Goal: Information Seeking & Learning: Learn about a topic

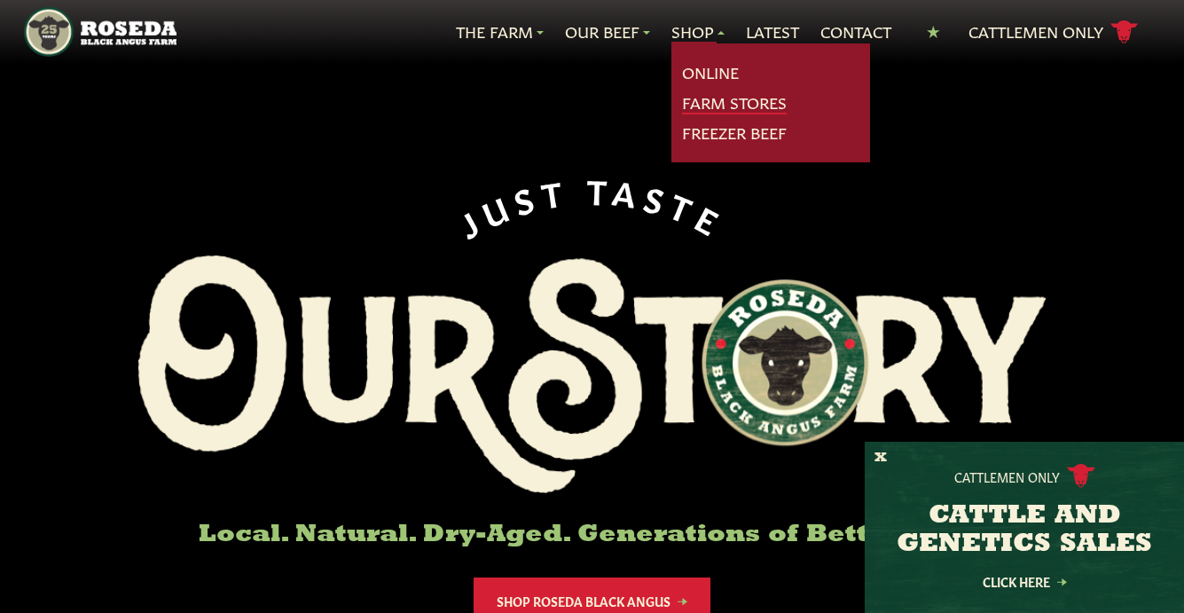
click at [695, 94] on link "Farm Stores" at bounding box center [734, 102] width 105 height 23
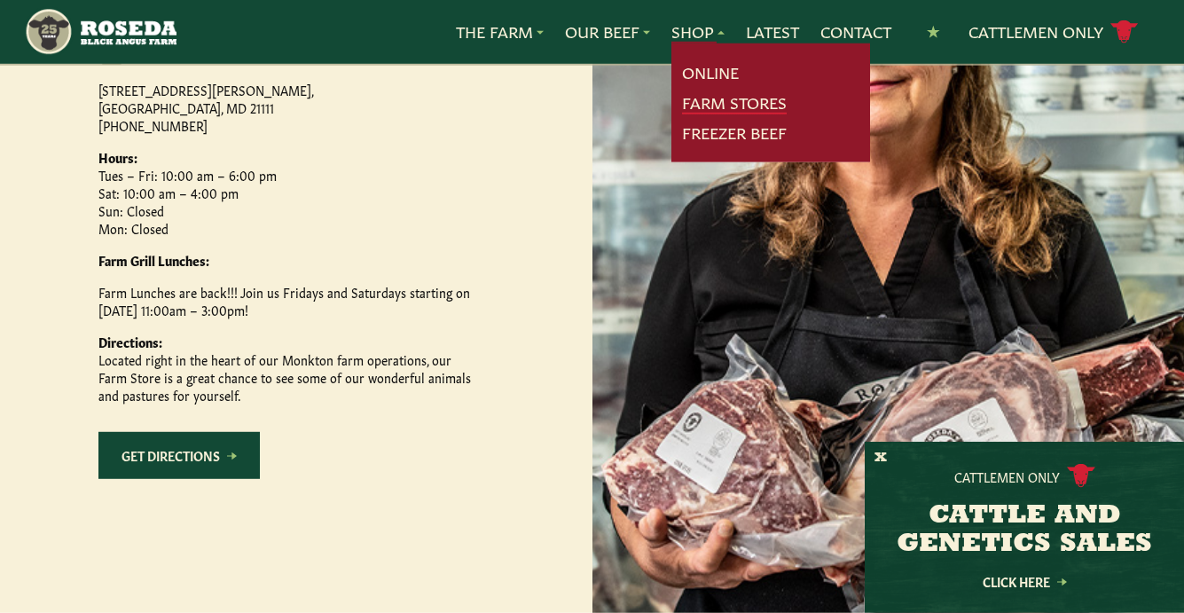
scroll to position [1022, 0]
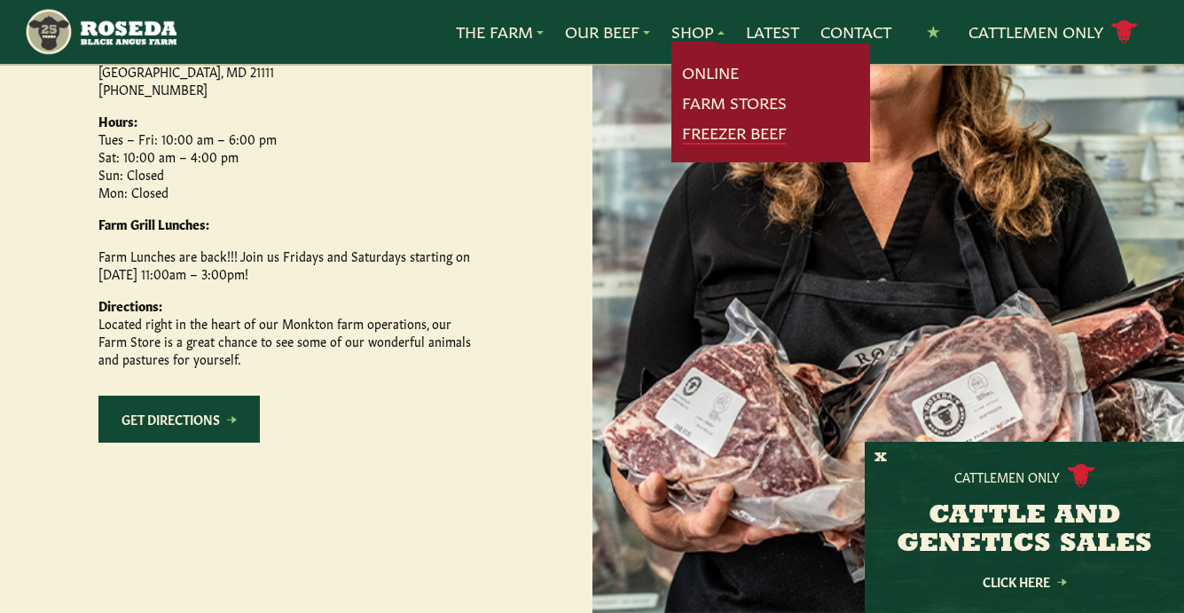
click at [719, 126] on link "Freezer Beef" at bounding box center [734, 133] width 105 height 23
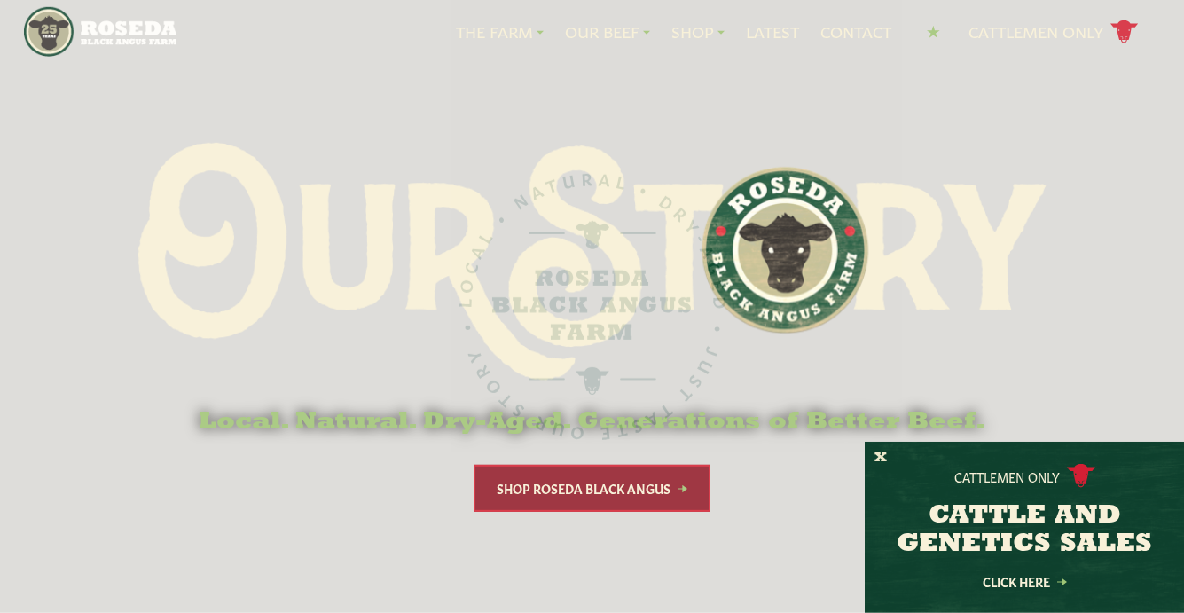
scroll to position [85, 0]
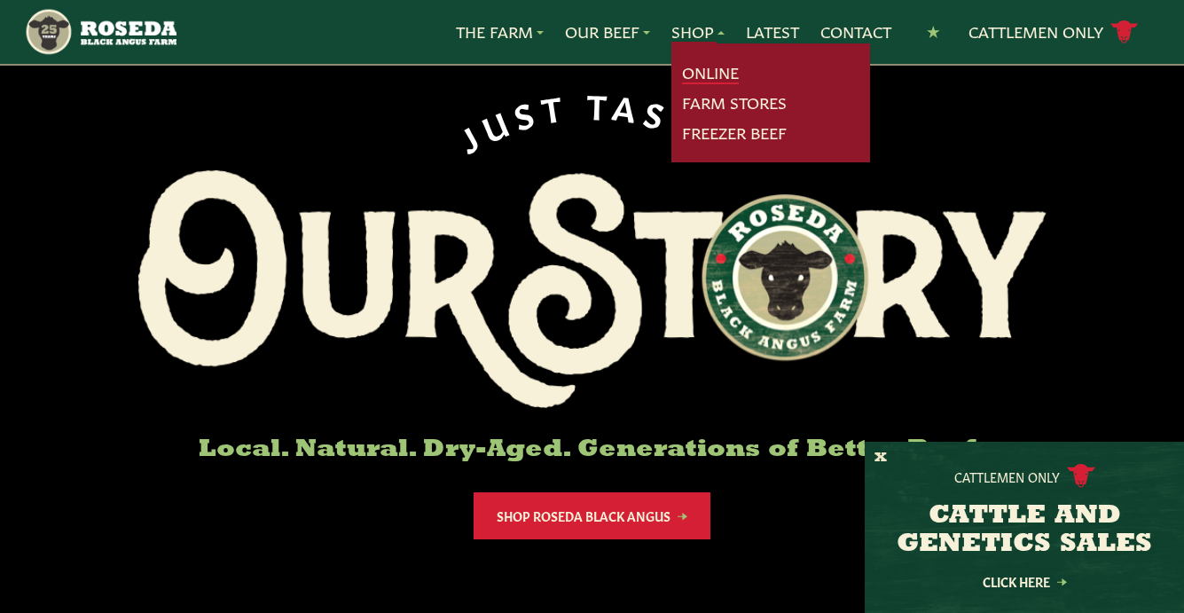
click at [695, 67] on link "Online" at bounding box center [710, 72] width 57 height 23
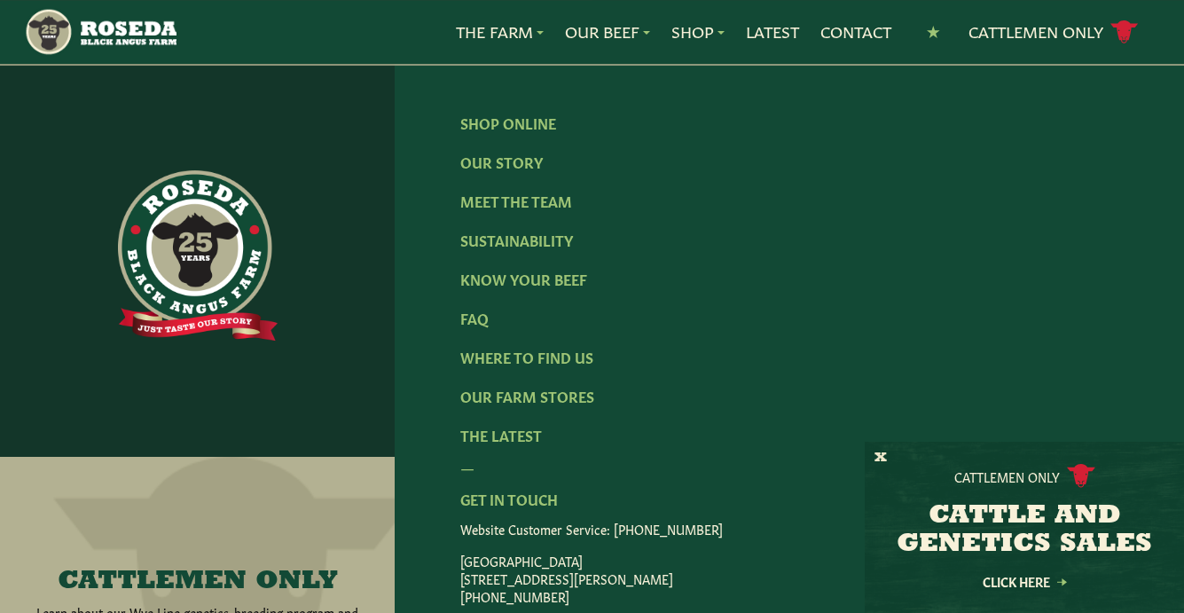
scroll to position [3108, 0]
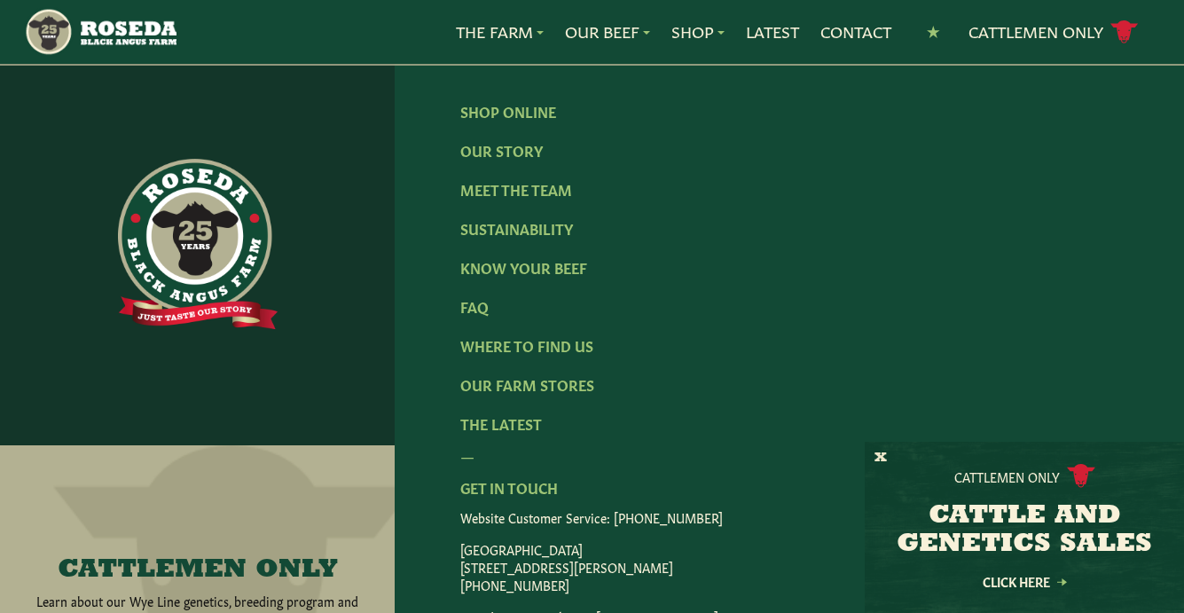
click at [561, 250] on ul "Shop Online Our Story Meet The Team Sustainability Know Your Beef FAQ Where To …" at bounding box center [789, 267] width 658 height 334
click at [561, 199] on link "Meet The Team" at bounding box center [516, 189] width 112 height 20
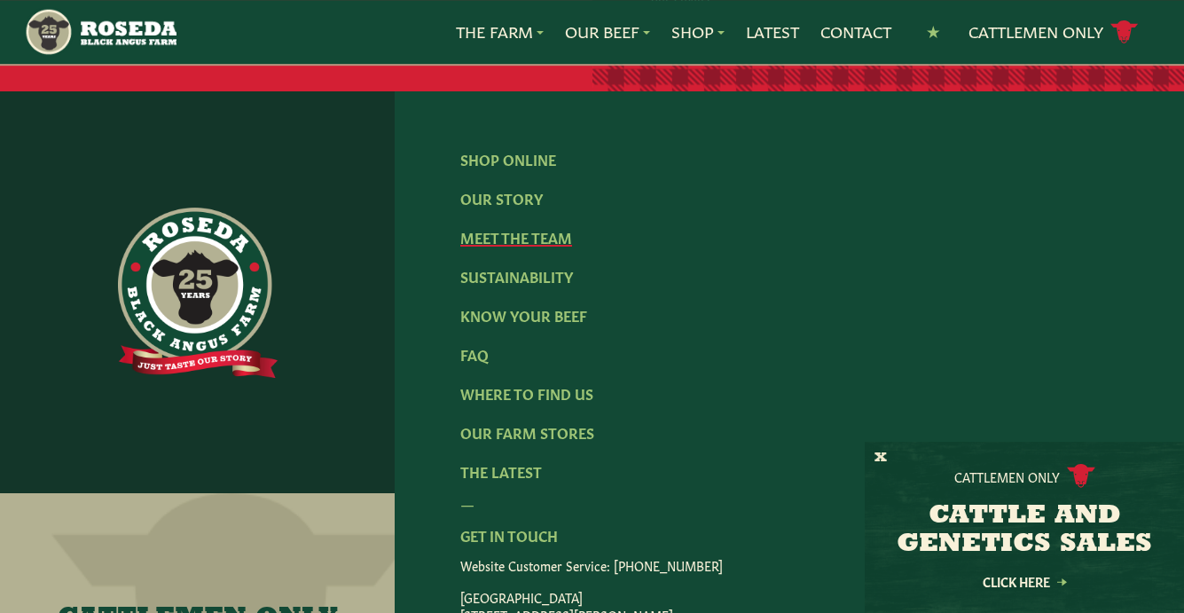
scroll to position [2512, 0]
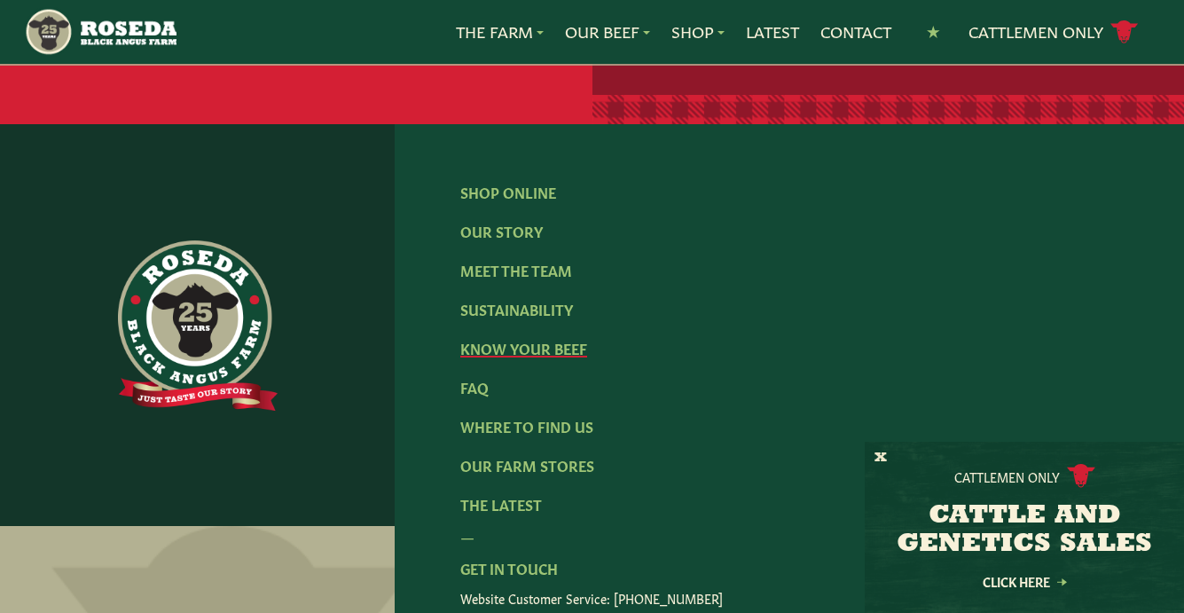
click at [554, 338] on link "Know Your Beef" at bounding box center [523, 348] width 127 height 20
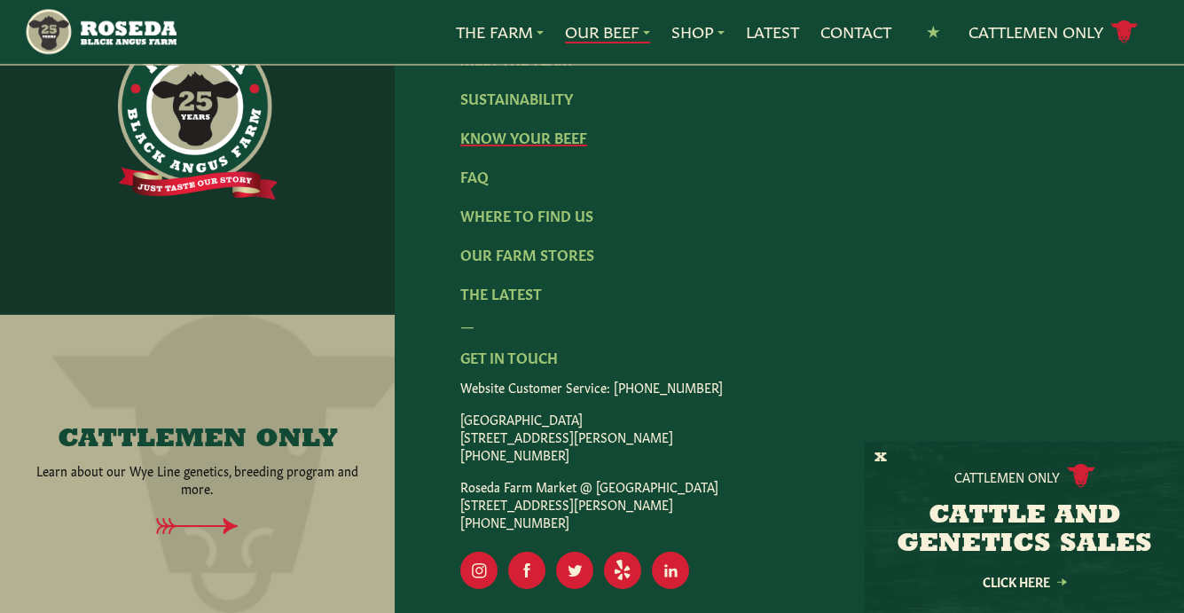
scroll to position [4130, 0]
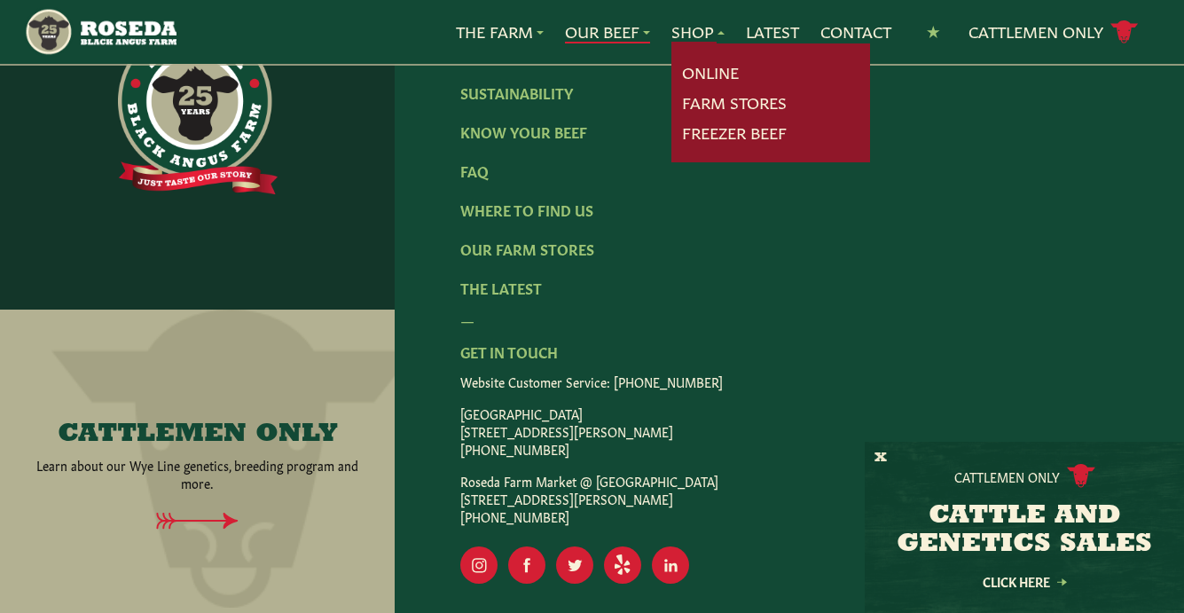
click at [700, 28] on link "Shop" at bounding box center [697, 31] width 53 height 23
click at [725, 100] on link "Farm Stores" at bounding box center [734, 102] width 105 height 23
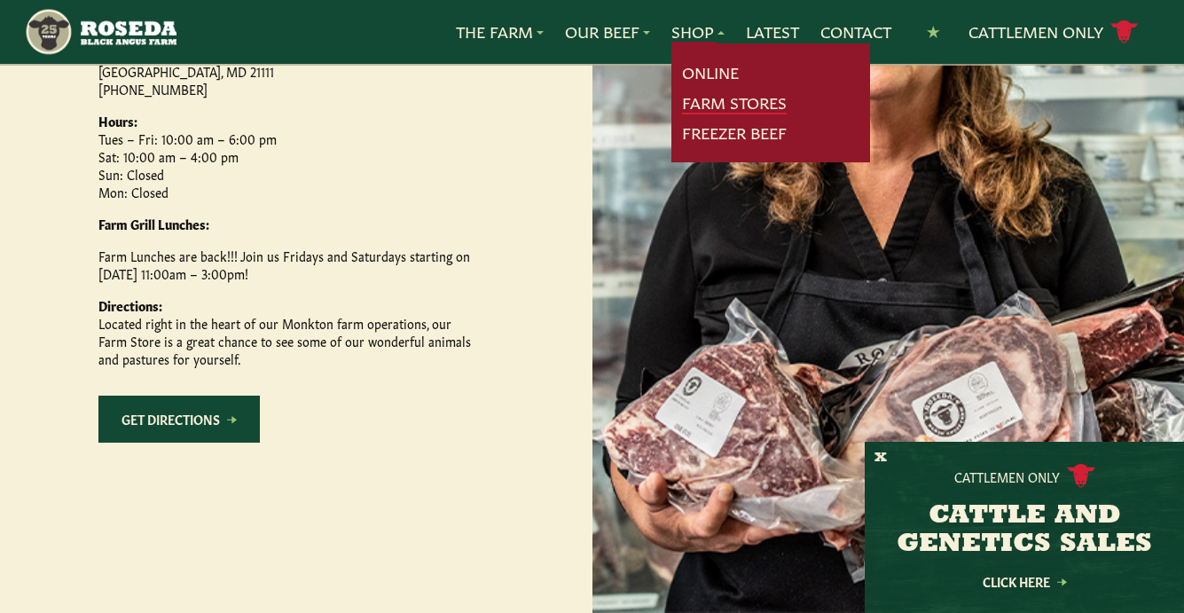
scroll to position [979, 0]
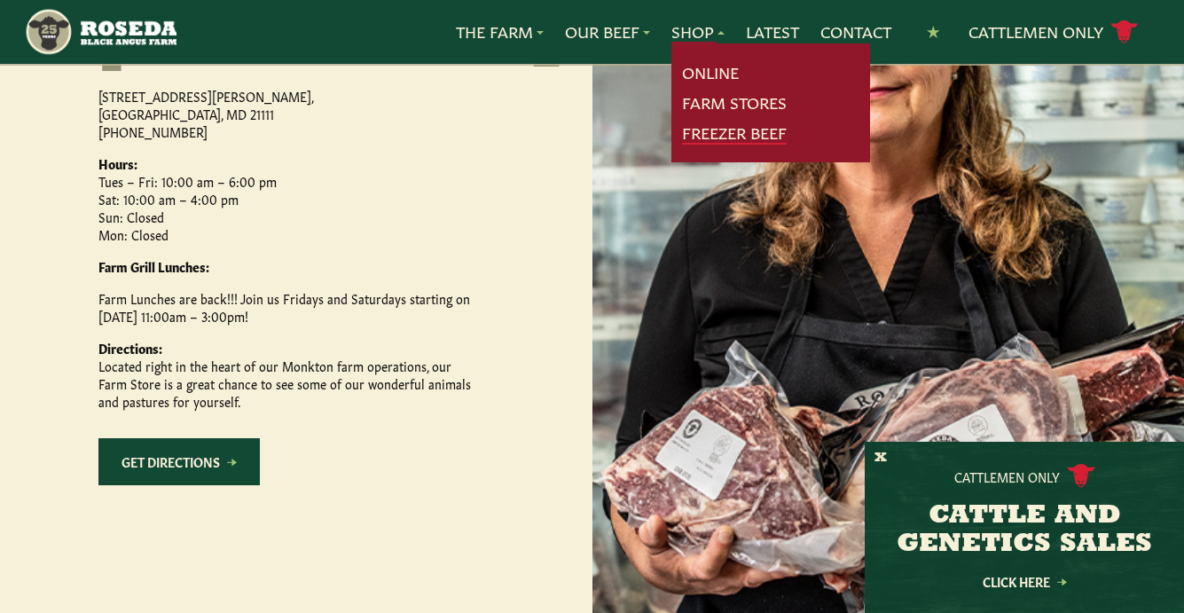
click at [719, 141] on link "Freezer Beef" at bounding box center [734, 133] width 105 height 23
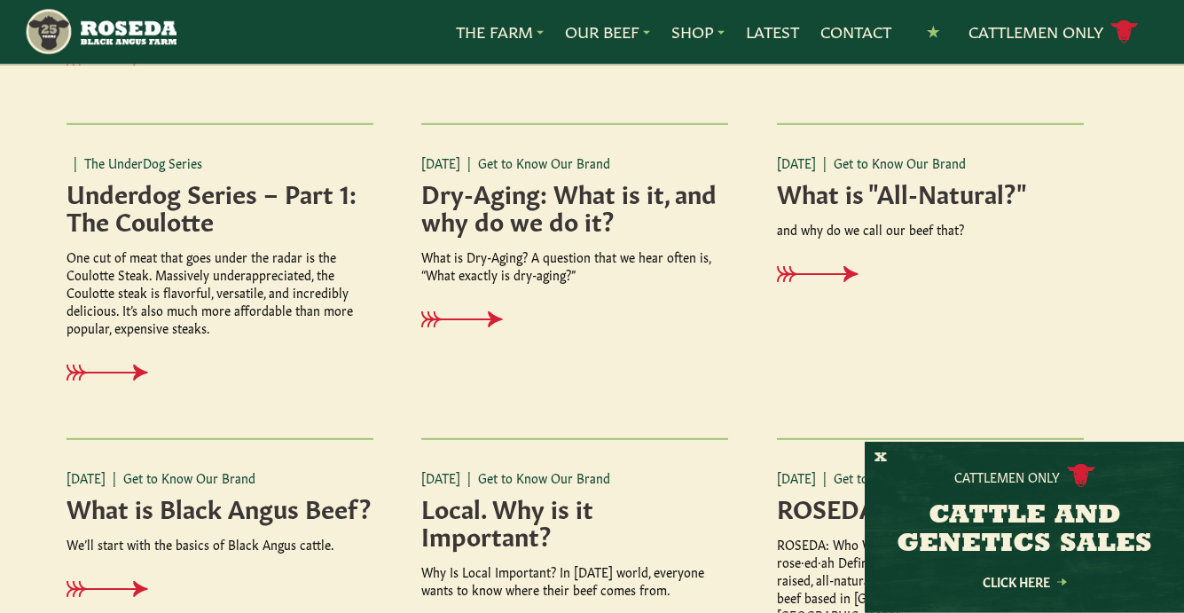
scroll to position [937, 0]
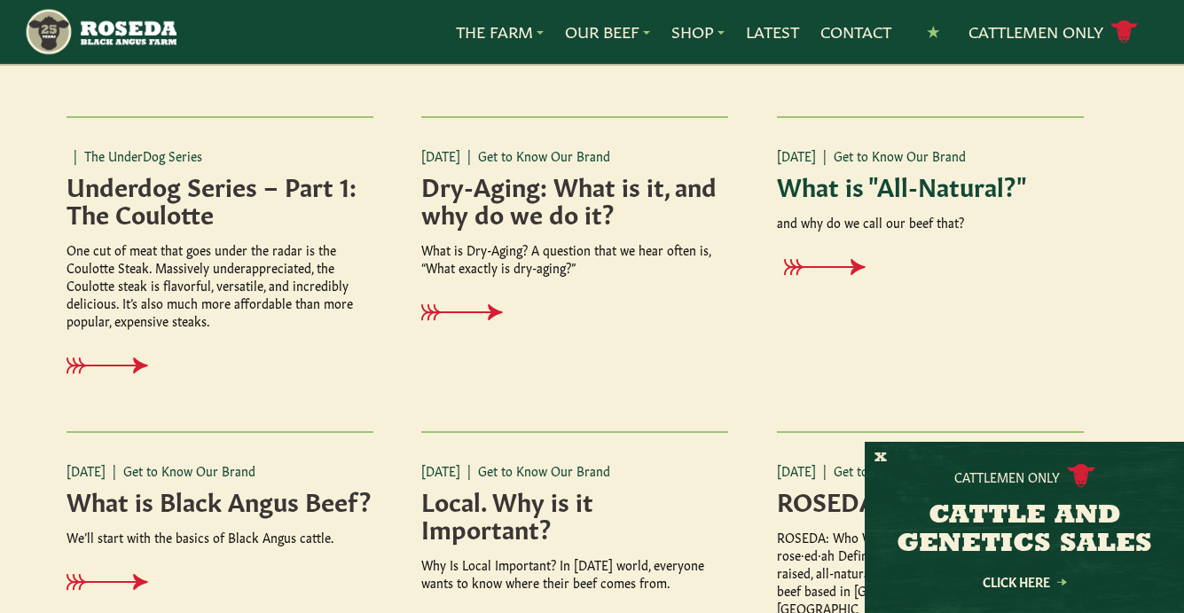
click at [870, 189] on h4 "What is "All-Natural?"" at bounding box center [930, 184] width 307 height 27
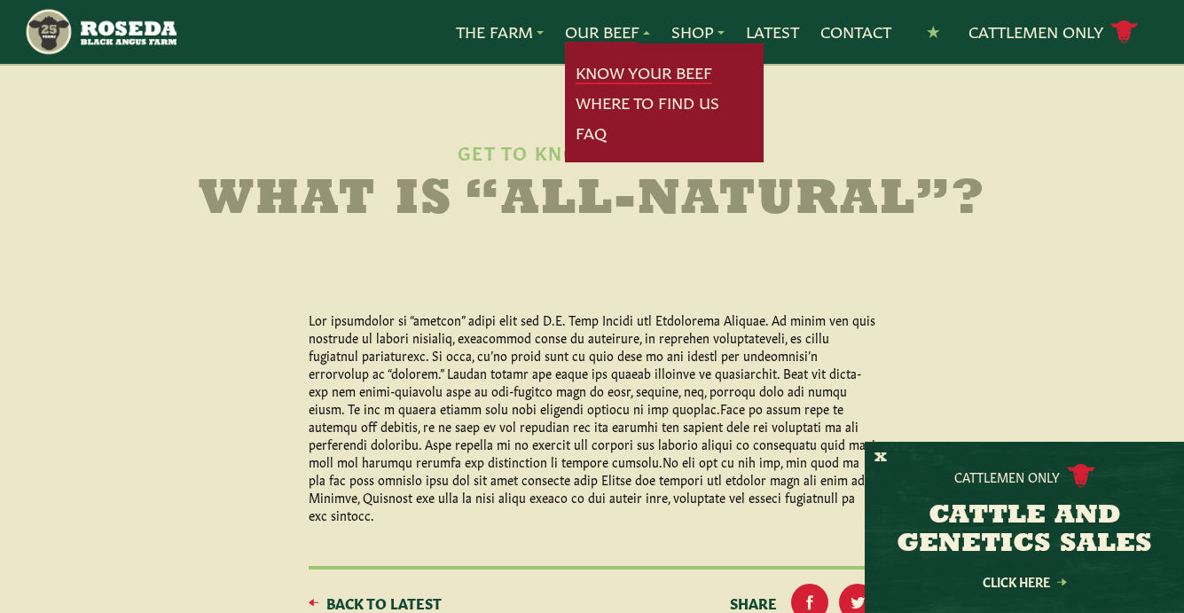
click at [612, 67] on link "Know Your Beef" at bounding box center [644, 72] width 137 height 23
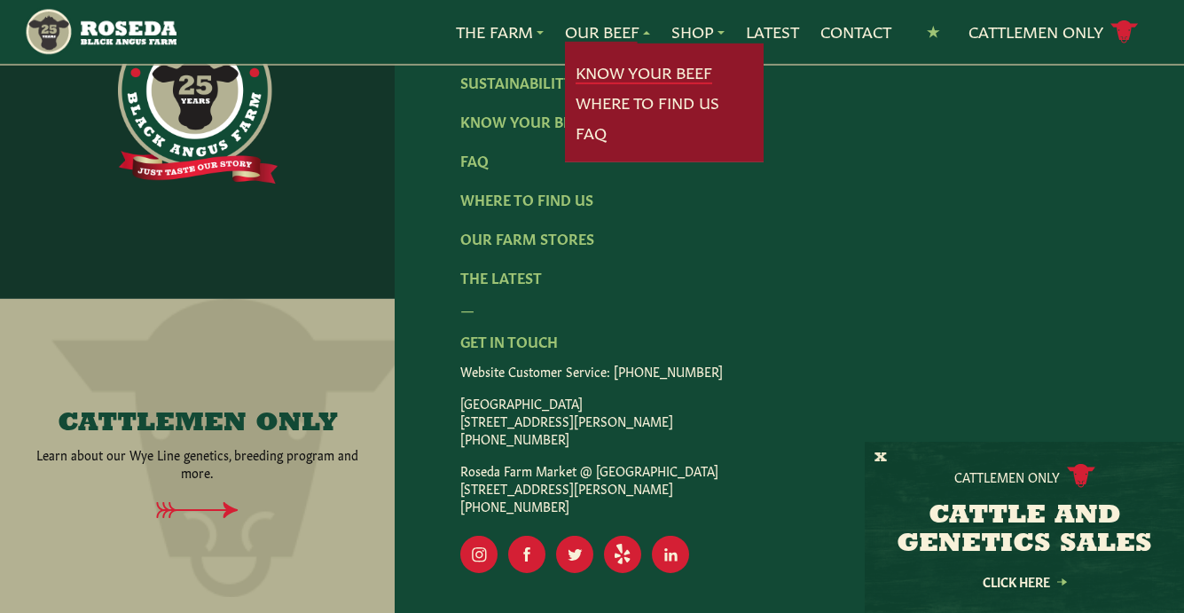
scroll to position [4129, 0]
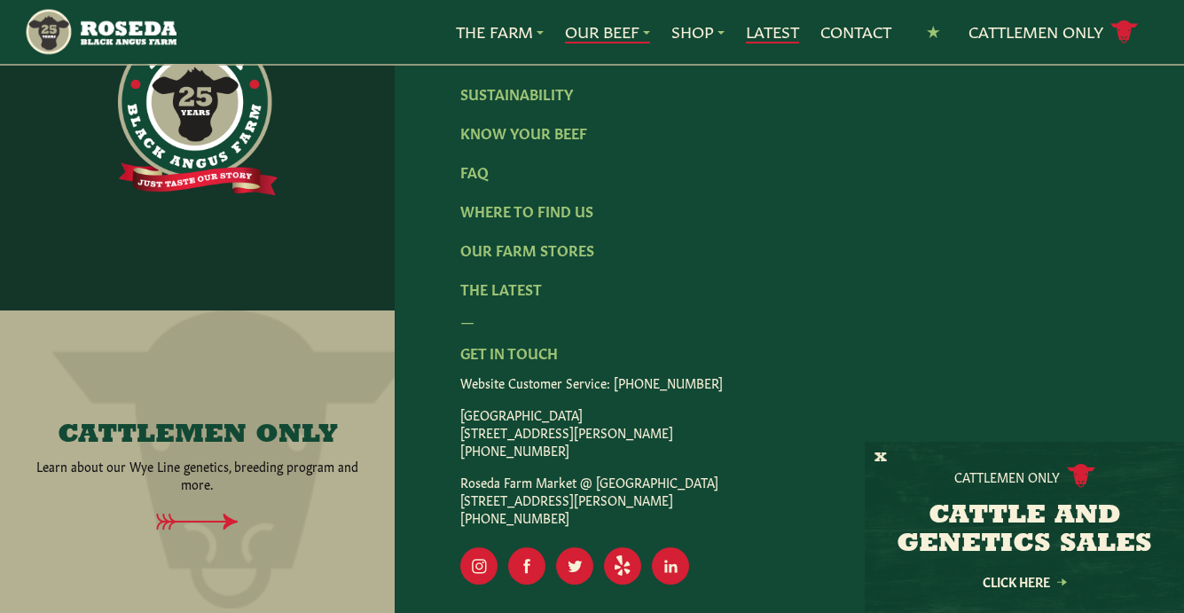
click at [786, 33] on link "Latest" at bounding box center [772, 31] width 53 height 23
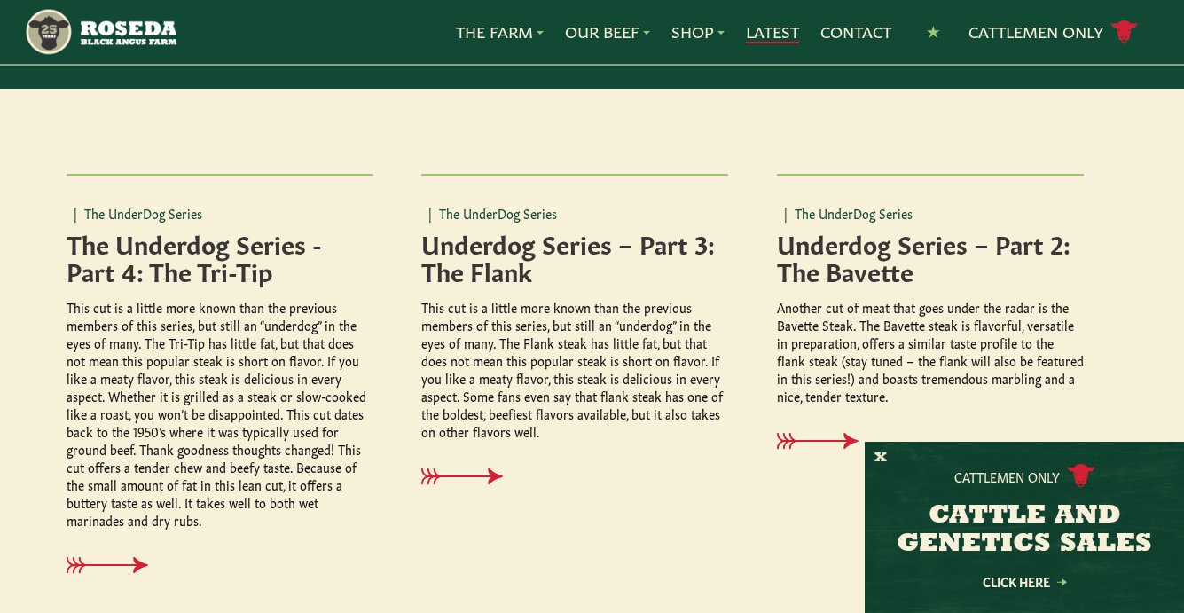
scroll to position [426, 0]
